Goal: Task Accomplishment & Management: Manage account settings

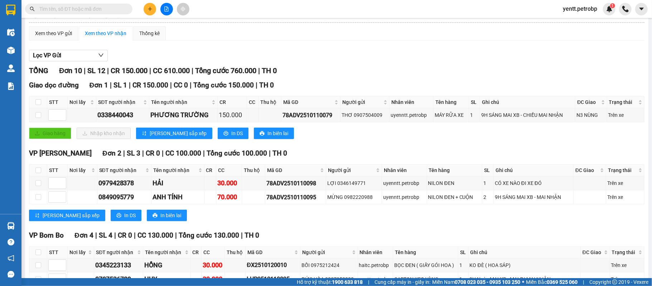
scroll to position [191, 0]
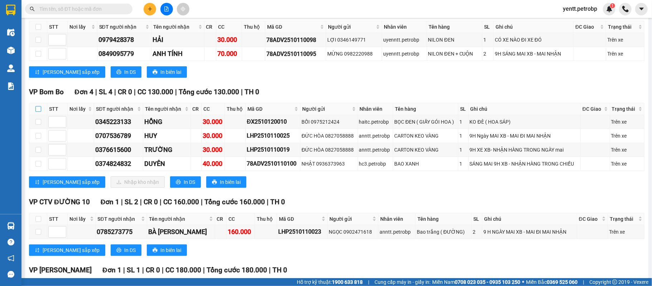
click at [39, 107] on label at bounding box center [38, 109] width 6 height 8
click at [39, 107] on input "checkbox" at bounding box center [38, 109] width 6 height 6
checkbox input "true"
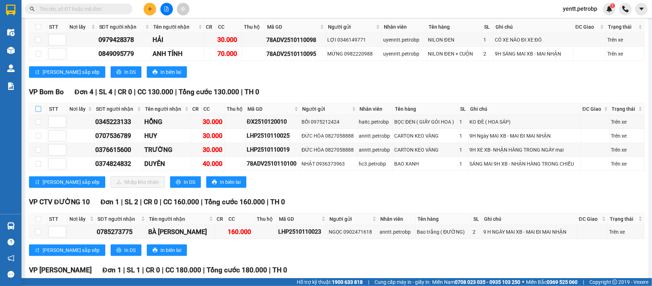
checkbox input "true"
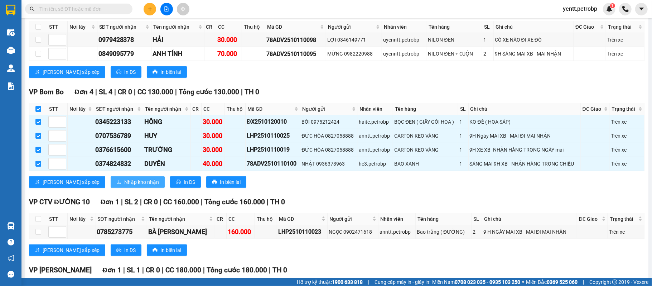
click at [124, 186] on span "Nhập kho nhận" at bounding box center [141, 182] width 35 height 8
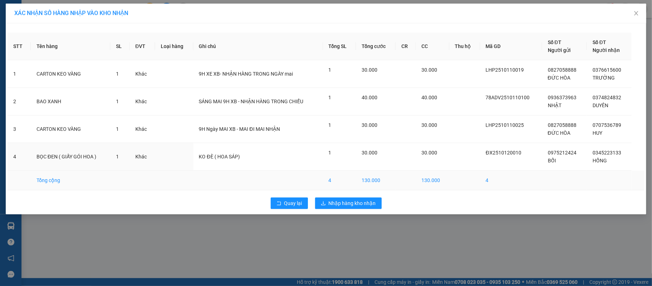
drag, startPoint x: 376, startPoint y: 168, endPoint x: 349, endPoint y: 175, distance: 28.1
click at [353, 162] on td "1" at bounding box center [339, 157] width 33 height 28
click at [344, 201] on span "Nhập hàng kho nhận" at bounding box center [352, 203] width 47 height 8
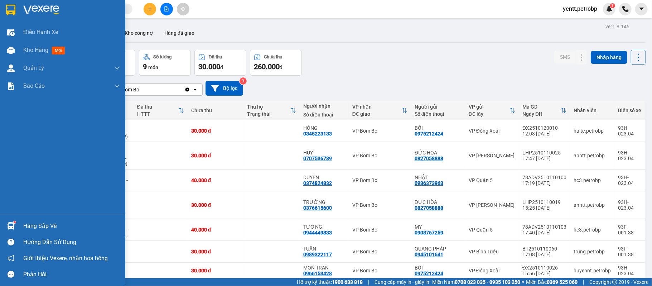
click at [32, 220] on div "Hàng sắp về Hướng dẫn sử dụng Giới thiệu Vexere, nhận hoa hồng Phản hồi" at bounding box center [62, 248] width 125 height 68
click at [25, 234] on div "Hướng dẫn sử dụng" at bounding box center [62, 242] width 125 height 16
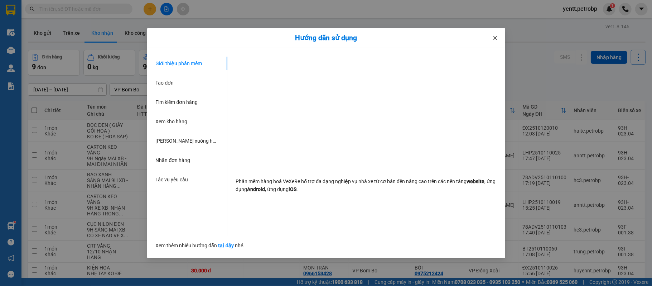
click at [499, 36] on span "Close" at bounding box center [495, 38] width 20 height 20
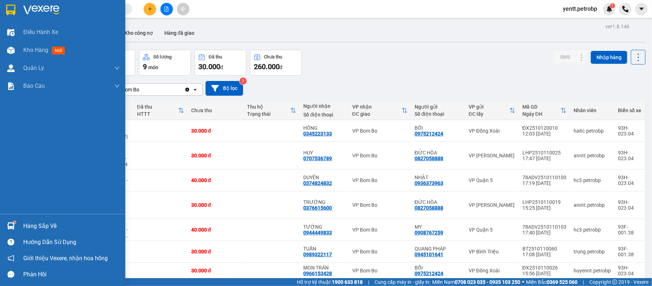
click at [45, 224] on div "Hàng sắp về" at bounding box center [71, 226] width 97 height 11
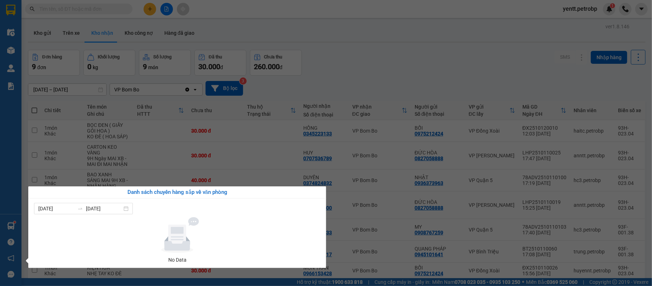
click at [347, 56] on section "Kết quả tìm kiếm ( 1 ) Bộ lọc Mã ĐH Trạng thái Món hàng Tổng cước Chưa cước Ngư…" at bounding box center [326, 143] width 652 height 286
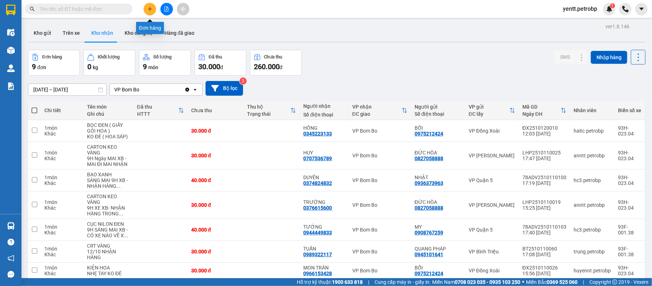
click at [148, 13] on button at bounding box center [150, 9] width 13 height 13
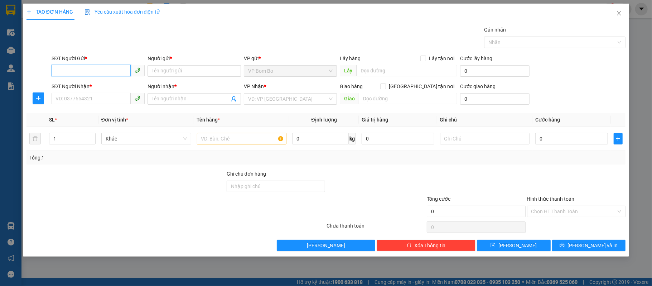
click at [92, 75] on input "SĐT Người Gửi *" at bounding box center [92, 70] width 80 height 11
type input "0"
type input "0369563040"
click at [79, 82] on div "0369563040 - A TUẤN" at bounding box center [98, 86] width 85 height 8
type input "A TUẤN"
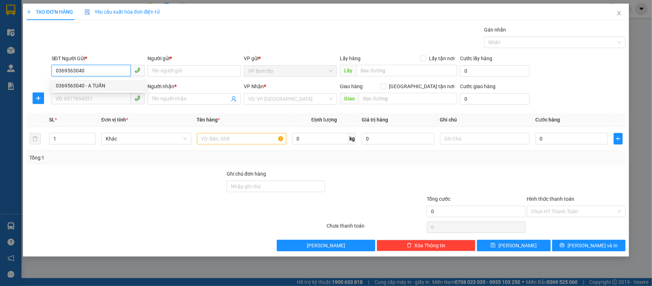
type input "0974117231"
type input "THẠCH"
type input "30.000"
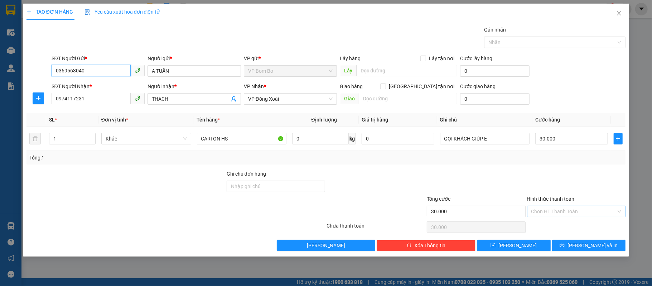
type input "0369563040"
click at [558, 213] on input "Hình thức thanh toán" at bounding box center [574, 211] width 85 height 11
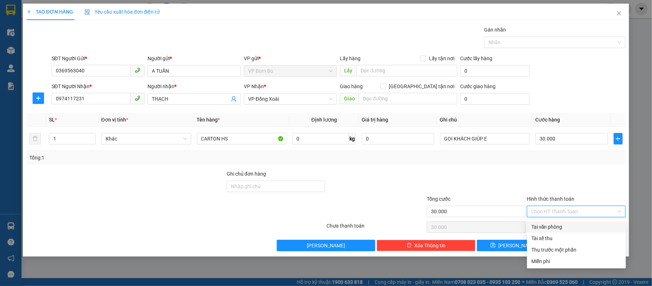
click at [542, 227] on div "Tại văn phòng" at bounding box center [577, 227] width 90 height 8
type input "0"
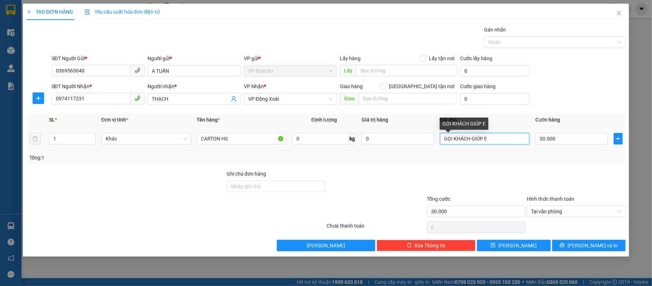
click at [492, 137] on input "GỌI KHÁCH GIÚP E" at bounding box center [485, 138] width 90 height 11
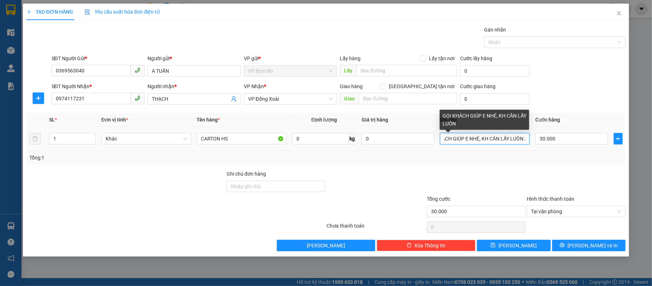
scroll to position [0, 22]
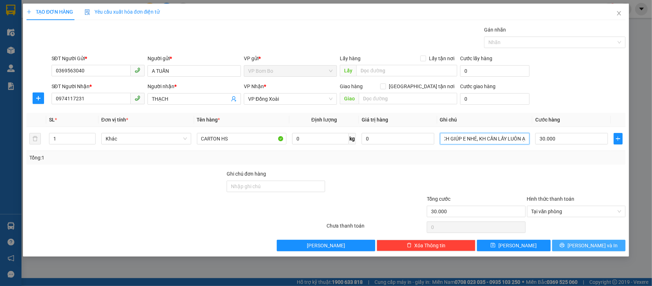
type input "GỌI KHÁCH GIÚP E NHÉ, KH CẦN LẤY LUÔN Ạ"
click at [565, 247] on icon "printer" at bounding box center [562, 245] width 5 height 5
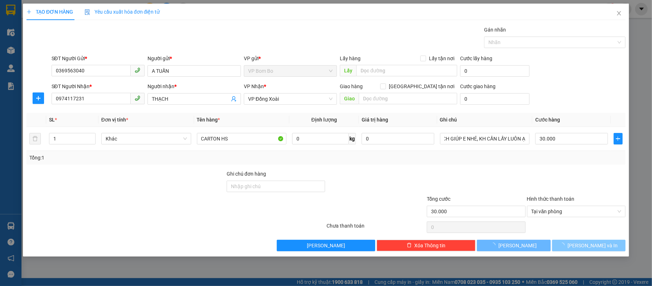
scroll to position [0, 0]
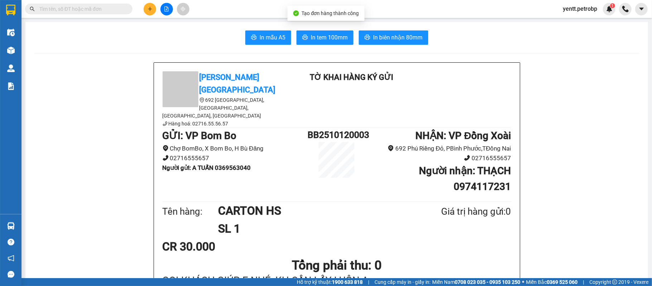
click at [321, 33] on span "In tem 100mm" at bounding box center [329, 37] width 37 height 9
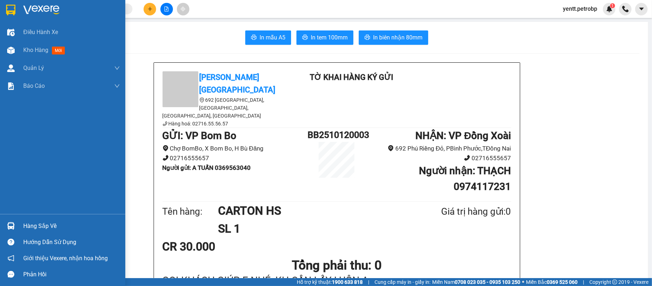
click at [25, 224] on div "Hàng sắp về" at bounding box center [71, 226] width 97 height 11
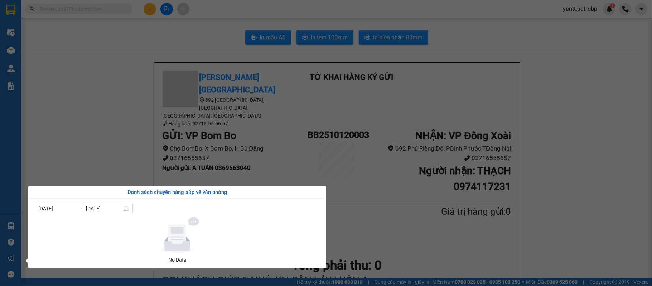
click at [578, 101] on section "Kết quả tìm kiếm ( 1 ) Bộ lọc Mã ĐH Trạng thái Món hàng Tổng cước Chưa cước Ngư…" at bounding box center [326, 143] width 652 height 286
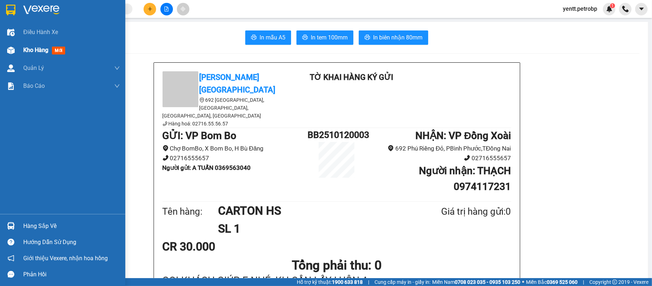
click at [18, 49] on div "Kho hàng mới" at bounding box center [62, 50] width 125 height 18
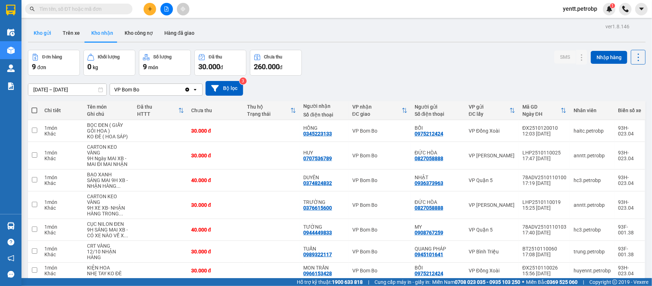
click at [49, 35] on button "Kho gửi" at bounding box center [42, 32] width 29 height 17
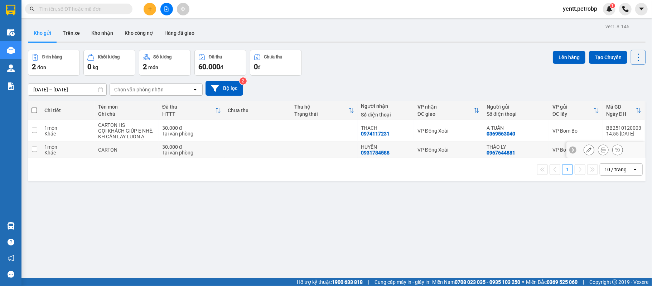
click at [448, 155] on td "VP Đồng Xoài" at bounding box center [448, 150] width 69 height 16
checkbox input "true"
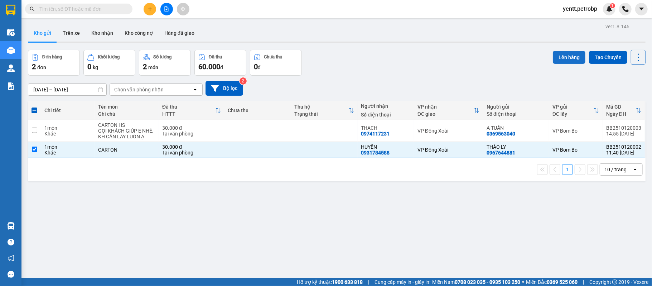
click at [557, 53] on button "Lên hàng" at bounding box center [569, 57] width 33 height 13
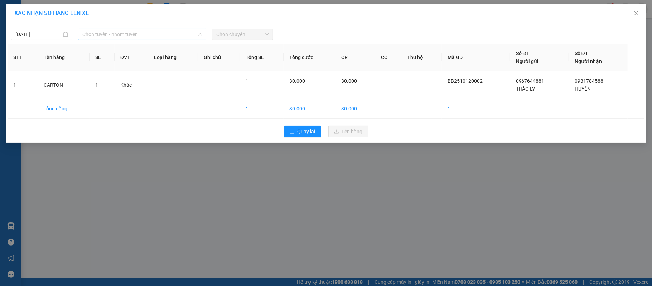
click at [134, 38] on span "Chọn tuyến - nhóm tuyến" at bounding box center [142, 34] width 120 height 11
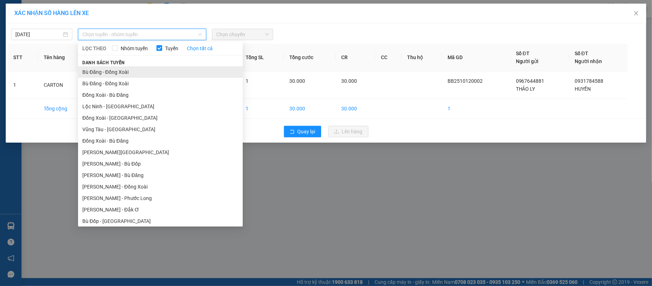
click at [112, 72] on li "Bù Đăng - Đồng Xoài" at bounding box center [160, 71] width 165 height 11
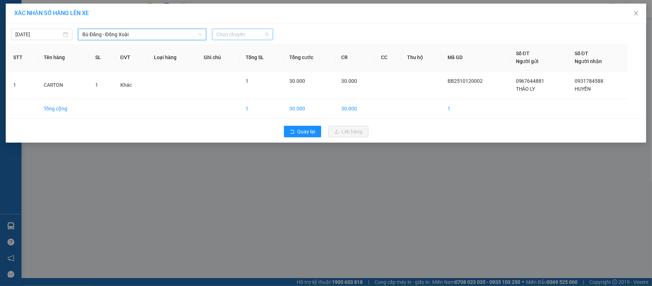
click at [262, 38] on span "Chọn chuyến" at bounding box center [242, 34] width 53 height 11
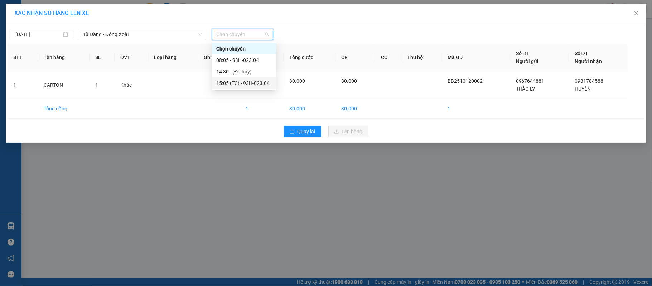
click at [263, 184] on div "XÁC NHẬN SỐ HÀNG LÊN XE [DATE] [GEOGRAPHIC_DATA] - [GEOGRAPHIC_DATA] LỌC THEO N…" at bounding box center [326, 143] width 652 height 286
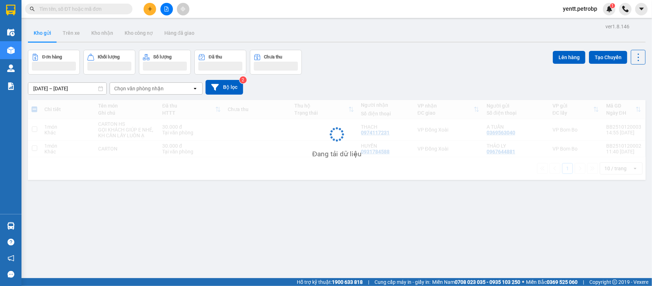
click at [265, 200] on div "ver 1.8.146 Kho gửi Trên xe Kho nhận Kho công nợ Hàng đã giao Đơn hàng Khối lượ…" at bounding box center [337, 164] width 624 height 286
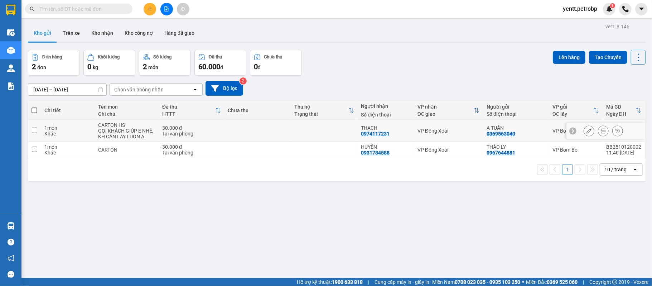
click at [445, 134] on div "VP Đồng Xoài" at bounding box center [449, 131] width 62 height 6
checkbox input "true"
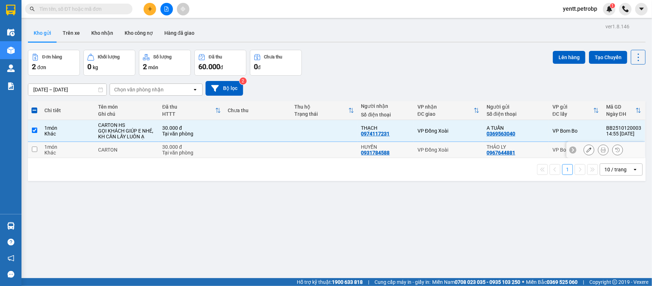
click at [519, 149] on div "THẢO LY" at bounding box center [516, 147] width 59 height 6
checkbox input "true"
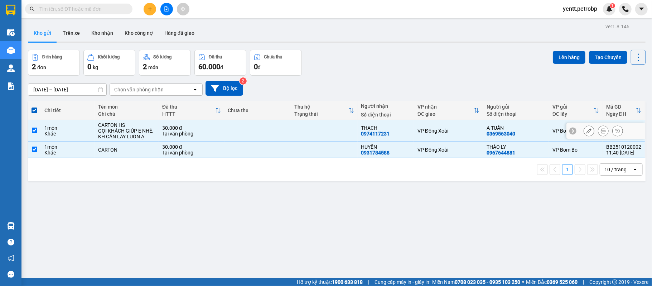
click at [33, 133] on input "checkbox" at bounding box center [34, 130] width 5 height 5
checkbox input "false"
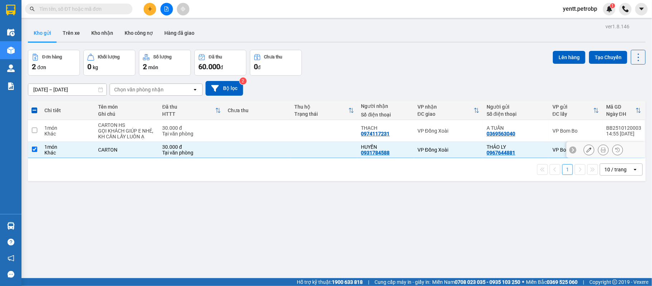
click at [587, 151] on icon at bounding box center [589, 149] width 5 height 5
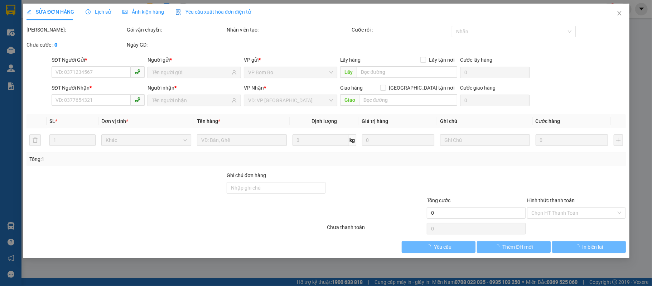
type input "0967644881"
type input "0931784588"
type input "30.000"
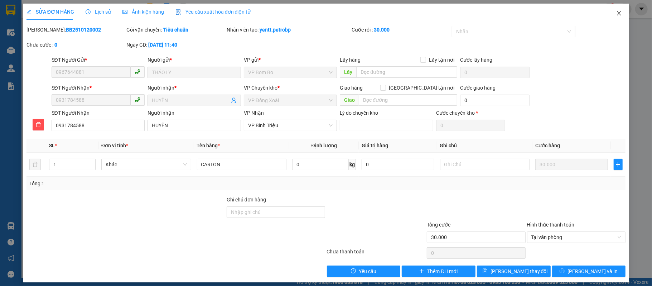
click at [617, 13] on icon "close" at bounding box center [620, 13] width 6 height 6
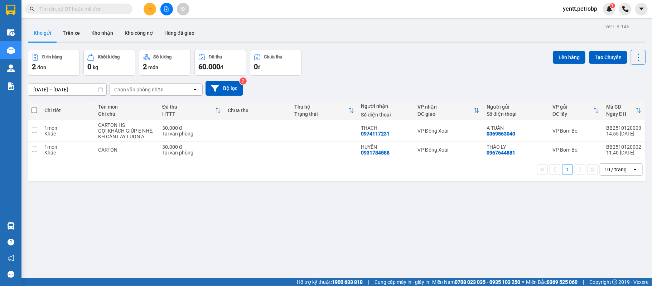
click at [30, 110] on th at bounding box center [34, 110] width 13 height 19
click at [78, 133] on div "Khác" at bounding box center [67, 134] width 47 height 6
checkbox input "true"
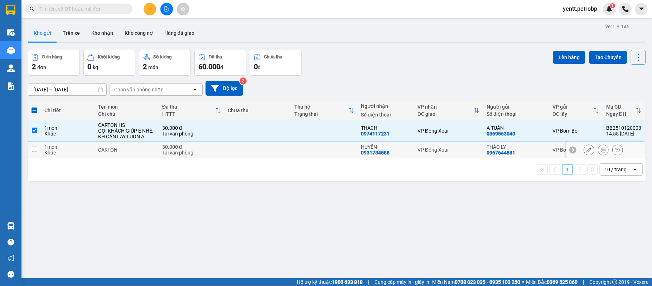
click at [87, 155] on div "Khác" at bounding box center [67, 153] width 47 height 6
checkbox input "true"
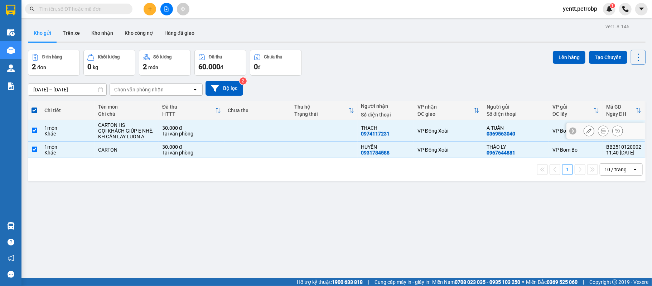
click at [279, 125] on td at bounding box center [258, 131] width 67 height 22
checkbox input "false"
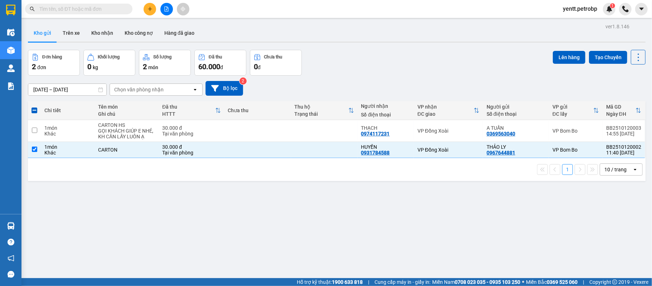
click at [542, 59] on div "Đơn hàng 2 đơn Khối lượng 0 kg Số lượng 2 món Đã thu 60.000 đ Chưa thu 0 đ Lên …" at bounding box center [337, 63] width 618 height 26
click at [557, 58] on button "Lên hàng" at bounding box center [569, 57] width 33 height 13
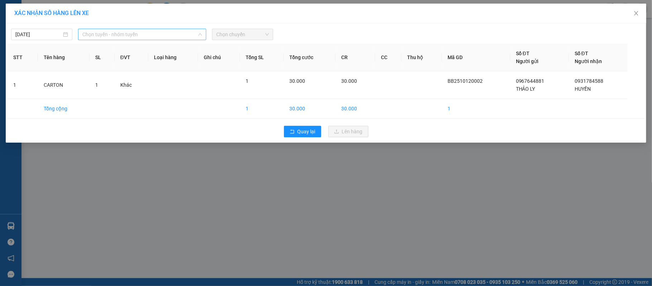
click at [125, 32] on span "Chọn tuyến - nhóm tuyến" at bounding box center [142, 34] width 120 height 11
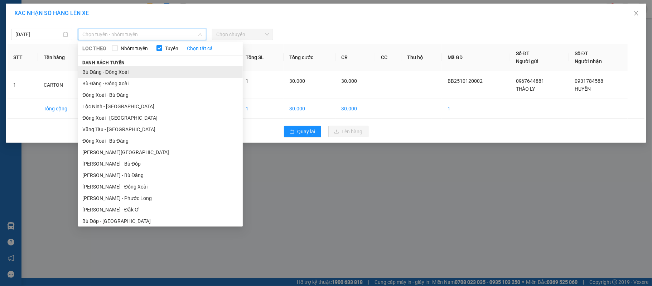
click at [111, 67] on li "Bù Đăng - Đồng Xoài" at bounding box center [160, 71] width 165 height 11
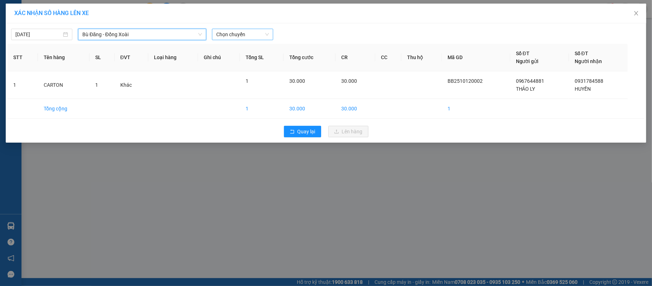
click at [257, 33] on span "Chọn chuyến" at bounding box center [242, 34] width 53 height 11
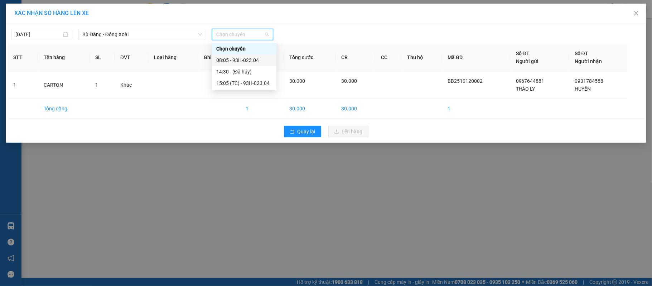
click at [233, 59] on div "08:05 - 93H-023.04" at bounding box center [244, 60] width 56 height 8
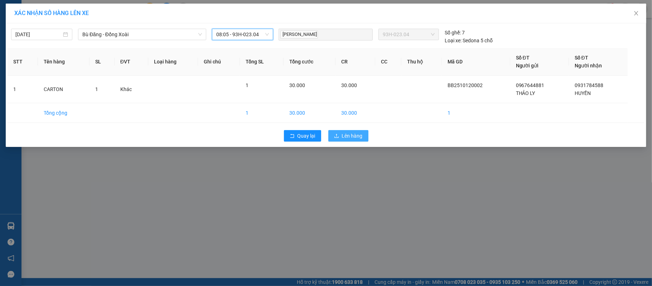
click at [342, 137] on span "Lên hàng" at bounding box center [352, 136] width 21 height 8
